Goal: Task Accomplishment & Management: Manage account settings

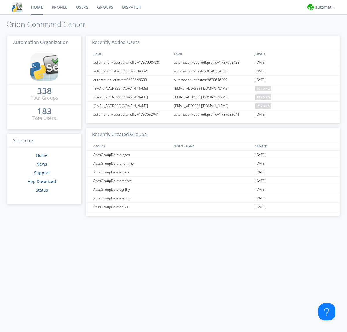
click at [105, 7] on link "Groups" at bounding box center [105, 7] width 25 height 14
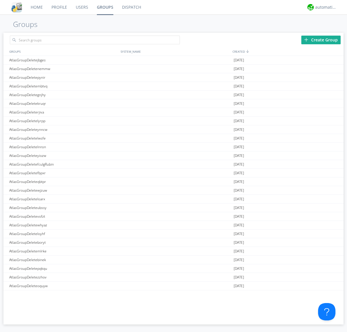
click at [321, 40] on div "Create Group" at bounding box center [320, 40] width 39 height 9
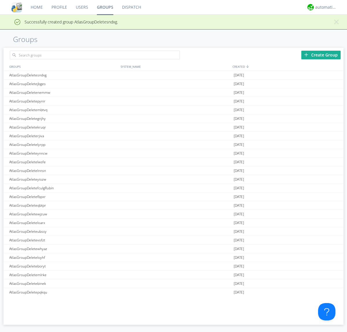
click at [105, 7] on link "Groups" at bounding box center [105, 7] width 25 height 14
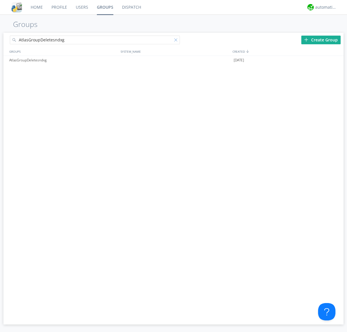
type input "AtlasGroupDeletesndxg"
click at [177, 41] on div at bounding box center [177, 41] width 6 height 6
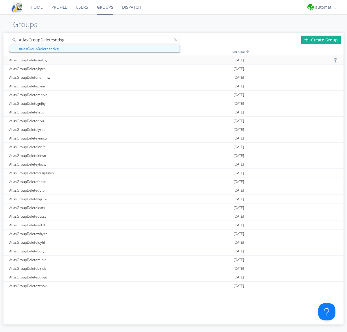
type input "AtlasGroupDeletesndxg"
click at [63, 60] on div "AtlasGroupDeletesndxg" at bounding box center [63, 60] width 111 height 8
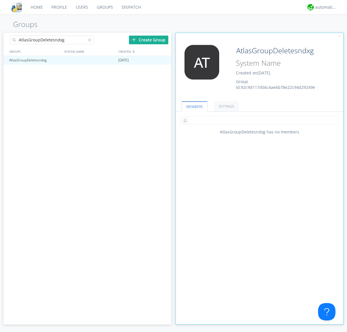
click at [259, 120] on input "text" at bounding box center [259, 120] width 159 height 9
type input "automation+atlas0005"
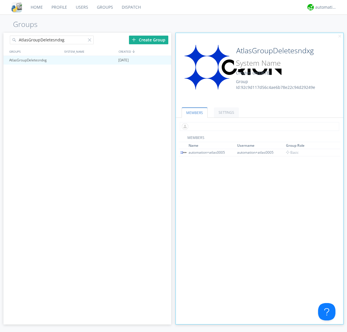
click at [258, 126] on input "text" at bounding box center [259, 126] width 159 height 9
type input "automation+atlas0004"
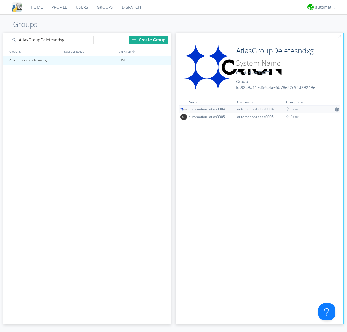
click at [335, 109] on img at bounding box center [337, 109] width 4 height 5
click at [164, 60] on div at bounding box center [164, 60] width 6 height 5
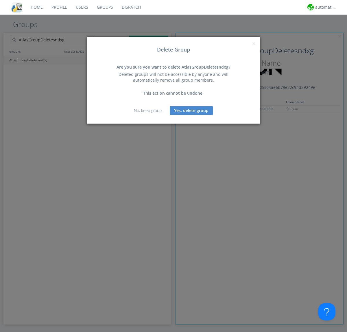
click at [192, 110] on button "Yes, delete group" at bounding box center [191, 110] width 43 height 9
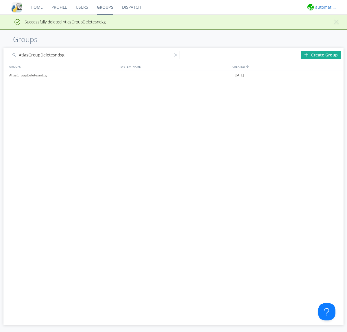
click at [325, 7] on div "automation+atlas" at bounding box center [326, 7] width 22 height 6
click at [329, 30] on div "Log Out" at bounding box center [329, 30] width 30 height 10
